Goal: Find contact information: Find contact information

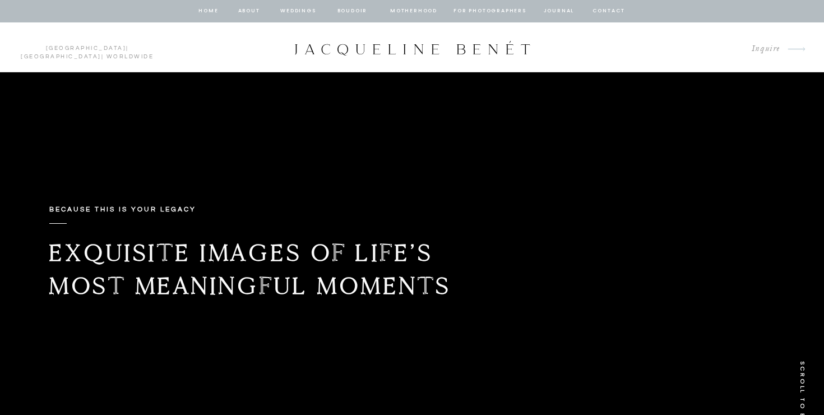
click at [291, 11] on nav "Weddings" at bounding box center [298, 11] width 38 height 10
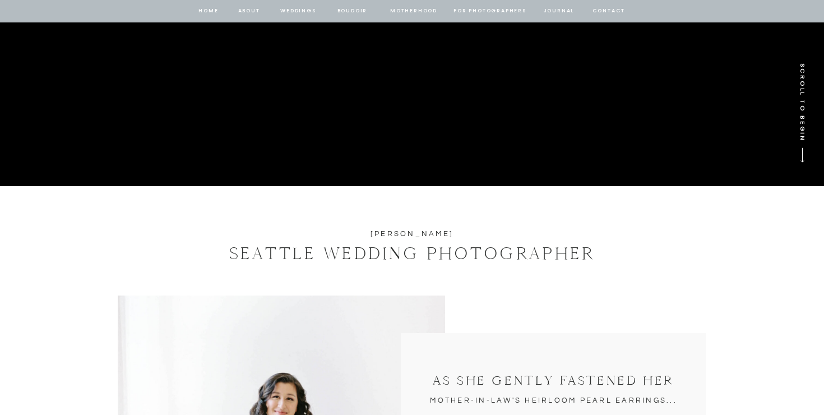
scroll to position [383, 0]
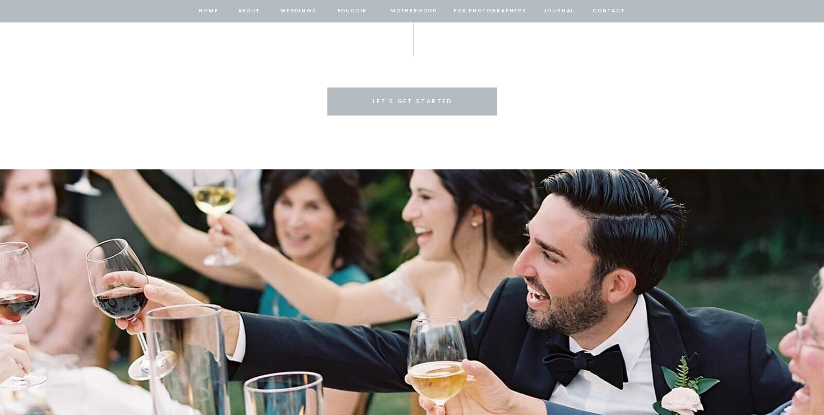
scroll to position [2938, 0]
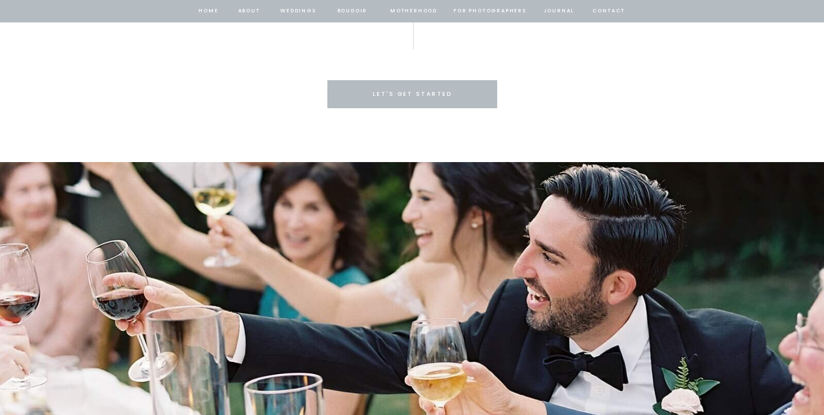
click at [400, 90] on p "Let's get started" at bounding box center [412, 94] width 103 height 10
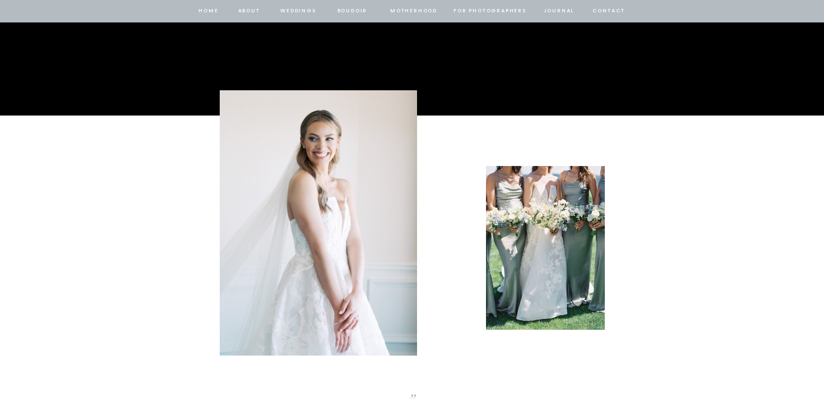
scroll to position [0, 0]
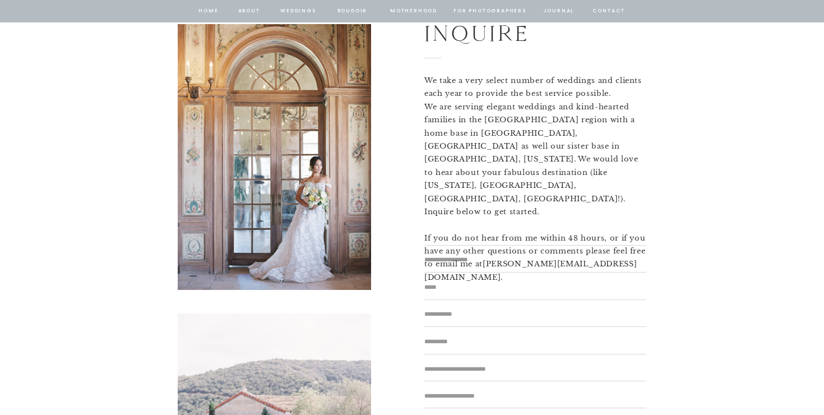
scroll to position [86, 0]
